Goal: Task Accomplishment & Management: Use online tool/utility

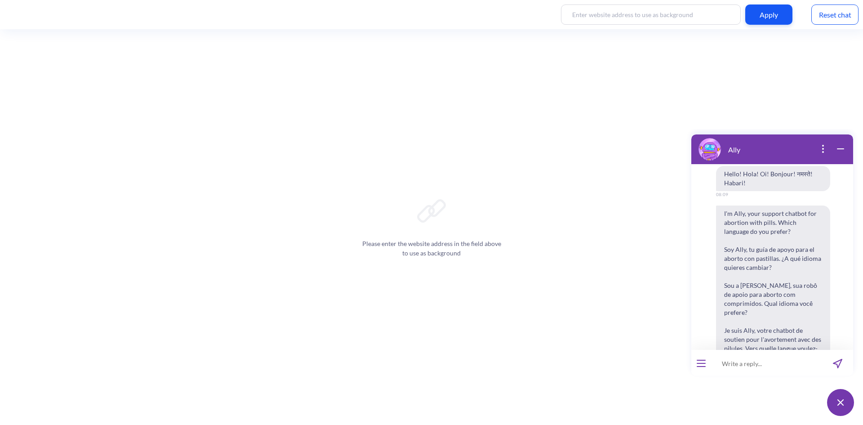
scroll to position [3776, 0]
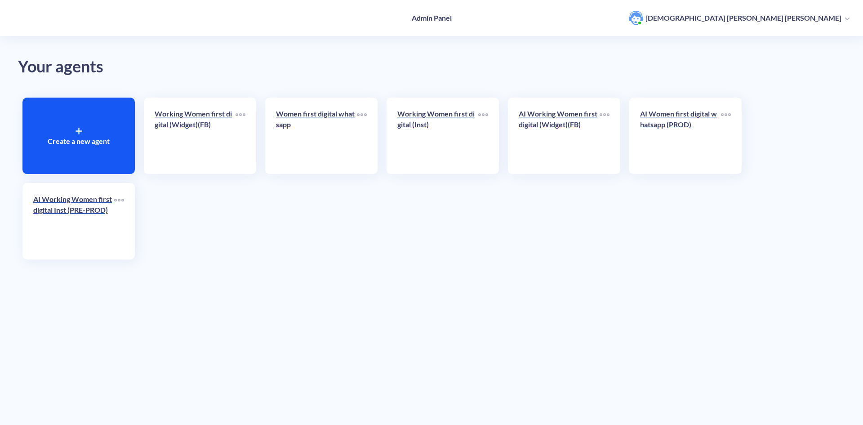
click at [660, 119] on p "AI Women first digital whatsapp (PROD)" at bounding box center [680, 119] width 81 height 22
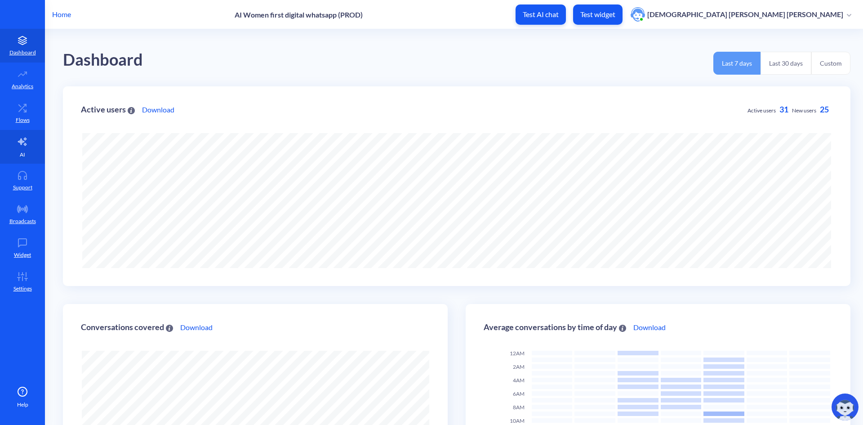
click at [25, 151] on link "AI" at bounding box center [22, 147] width 45 height 34
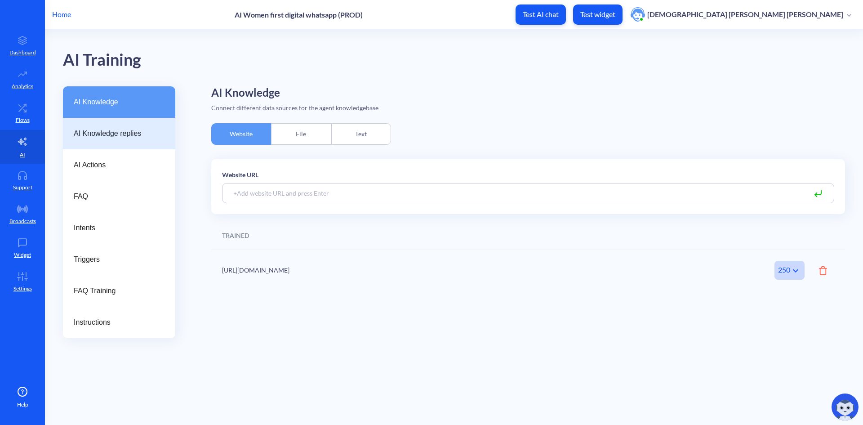
click at [121, 138] on span "AI Knowledge replies" at bounding box center [116, 133] width 84 height 11
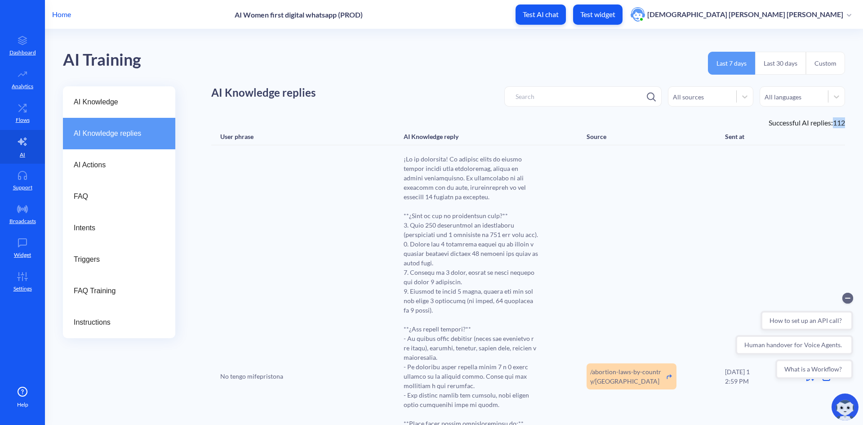
drag, startPoint x: 830, startPoint y: 122, endPoint x: 846, endPoint y: 124, distance: 16.2
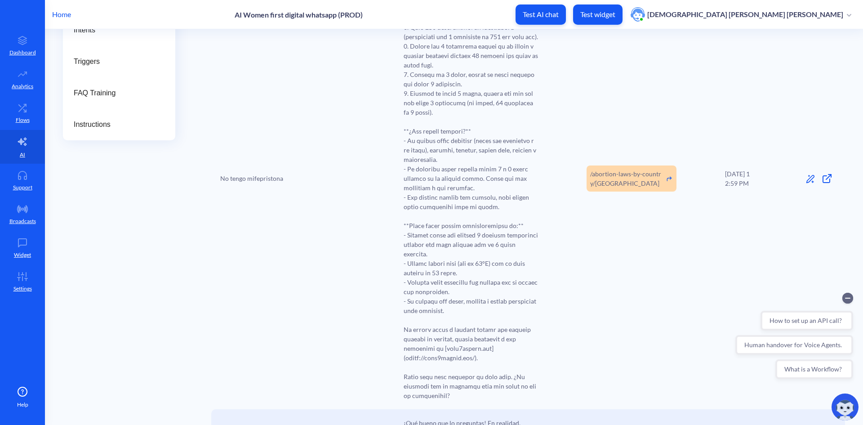
scroll to position [225, 0]
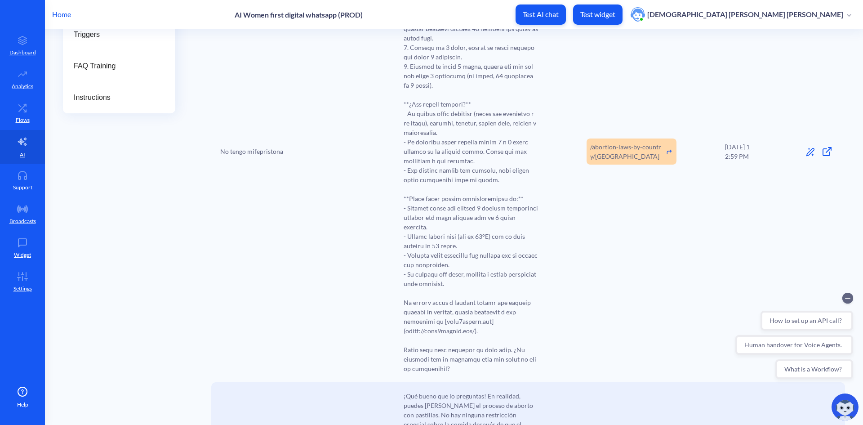
click at [827, 155] on icon at bounding box center [827, 151] width 11 height 11
click at [809, 151] on button at bounding box center [810, 151] width 9 height 10
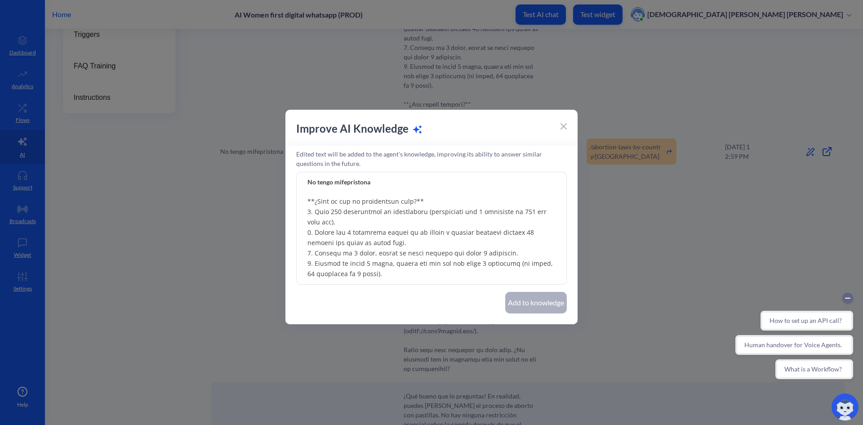
scroll to position [0, 0]
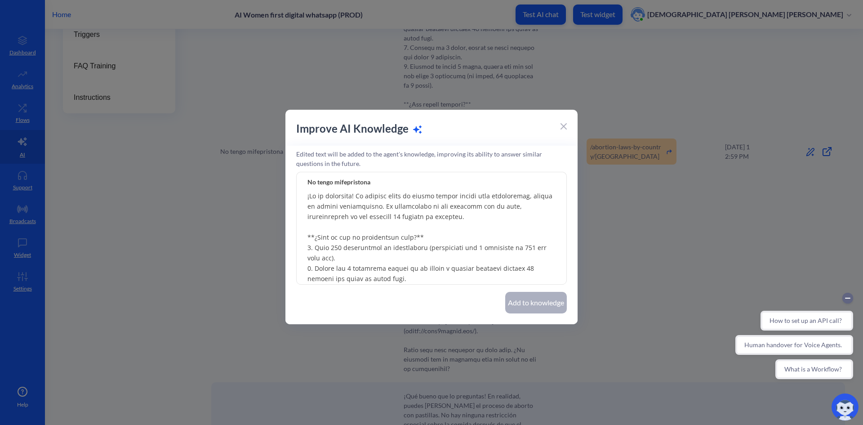
click at [566, 126] on icon at bounding box center [564, 126] width 6 height 6
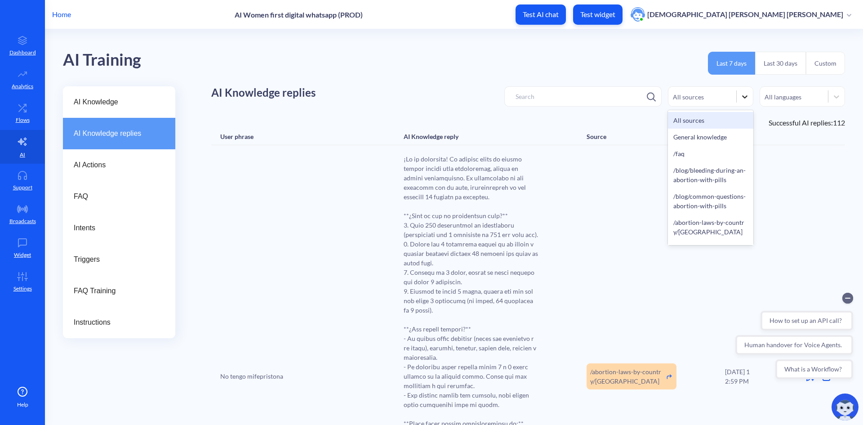
click at [744, 96] on icon at bounding box center [744, 96] width 5 height 3
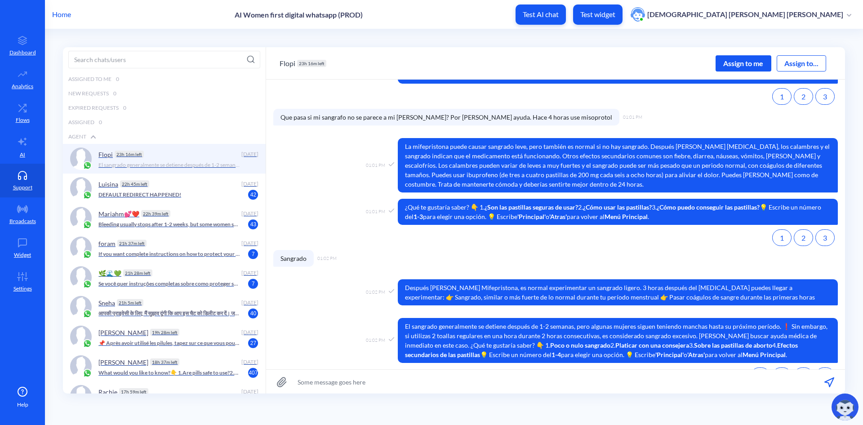
scroll to position [0, 0]
